Goal: Book appointment/travel/reservation

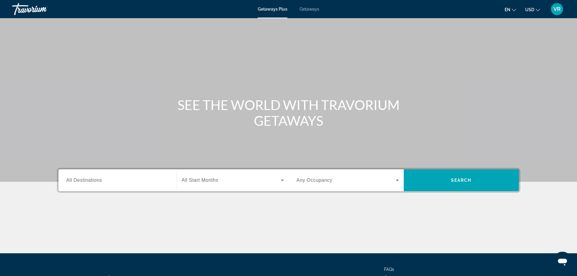
click at [138, 172] on div "Search widget" at bounding box center [117, 180] width 102 height 17
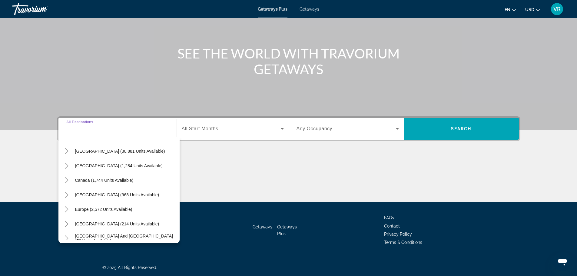
scroll to position [30, 0]
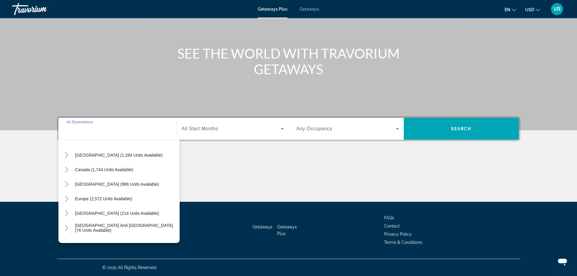
click at [113, 200] on button "Europe (2,572 units available)" at bounding box center [103, 198] width 63 height 11
type input "**********"
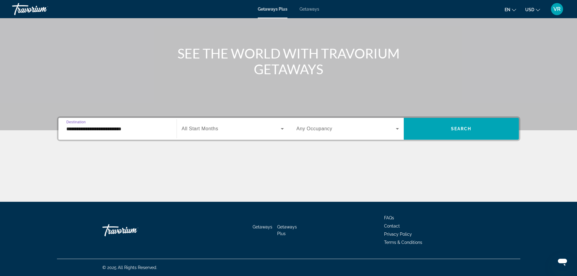
click at [236, 131] on span "Search widget" at bounding box center [231, 128] width 99 height 7
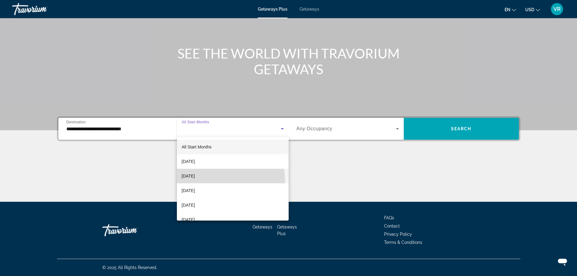
click at [223, 180] on mat-option "[DATE]" at bounding box center [233, 176] width 112 height 15
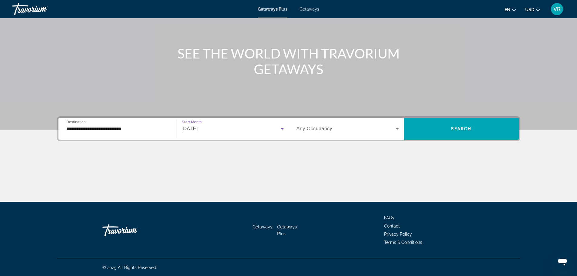
click at [332, 129] on span "Any Occupancy" at bounding box center [314, 128] width 36 height 5
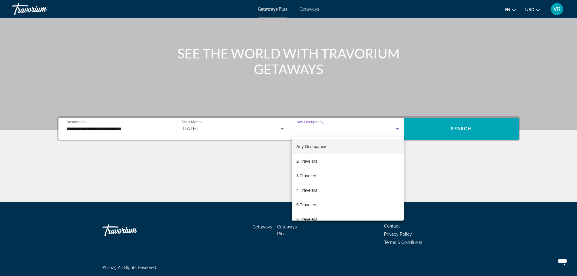
scroll to position [0, 0]
click at [331, 126] on div at bounding box center [288, 138] width 577 height 276
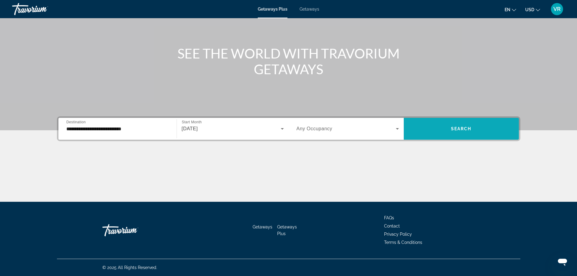
click at [488, 128] on span "Search widget" at bounding box center [461, 128] width 115 height 15
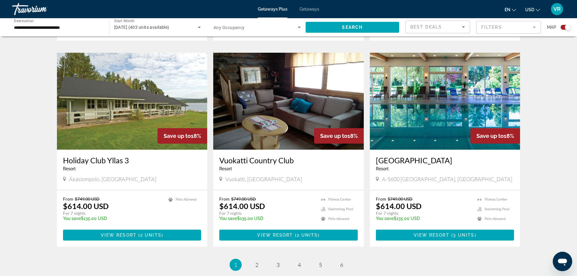
scroll to position [818, 0]
